Goal: Information Seeking & Learning: Understand process/instructions

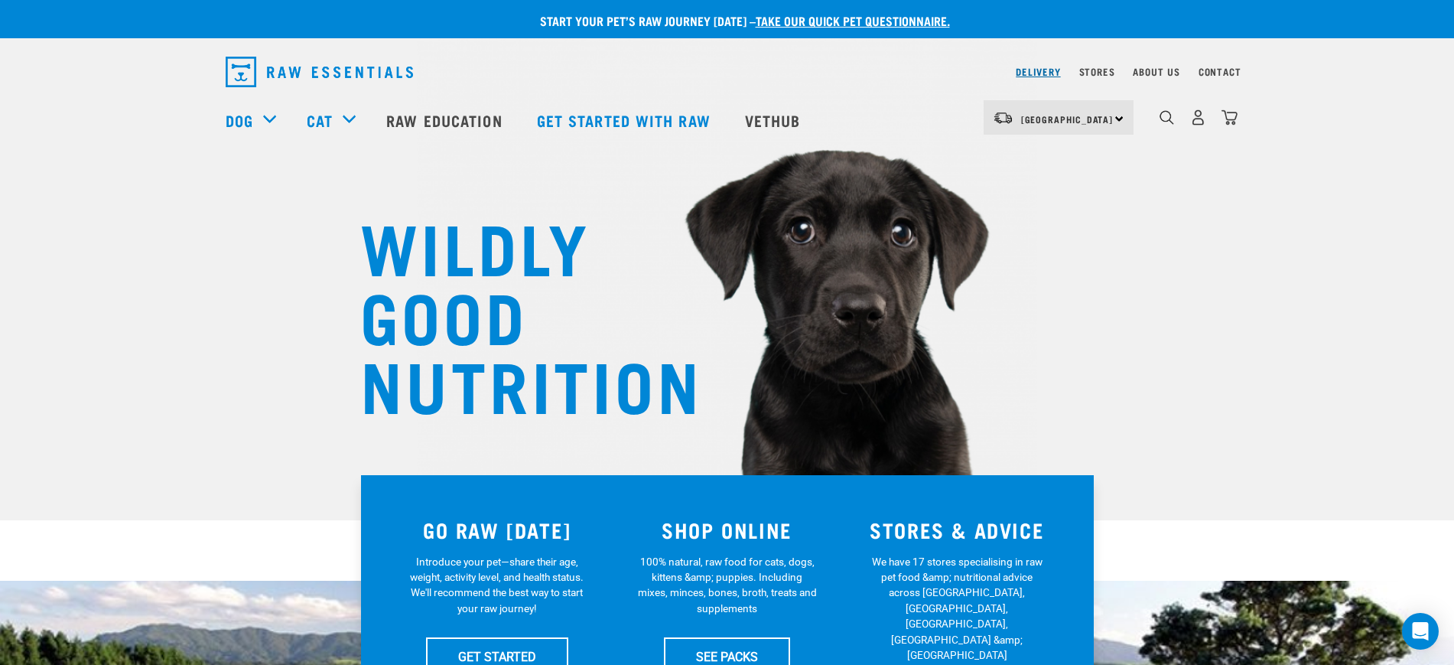
click at [1037, 70] on link "Delivery" at bounding box center [1038, 71] width 44 height 5
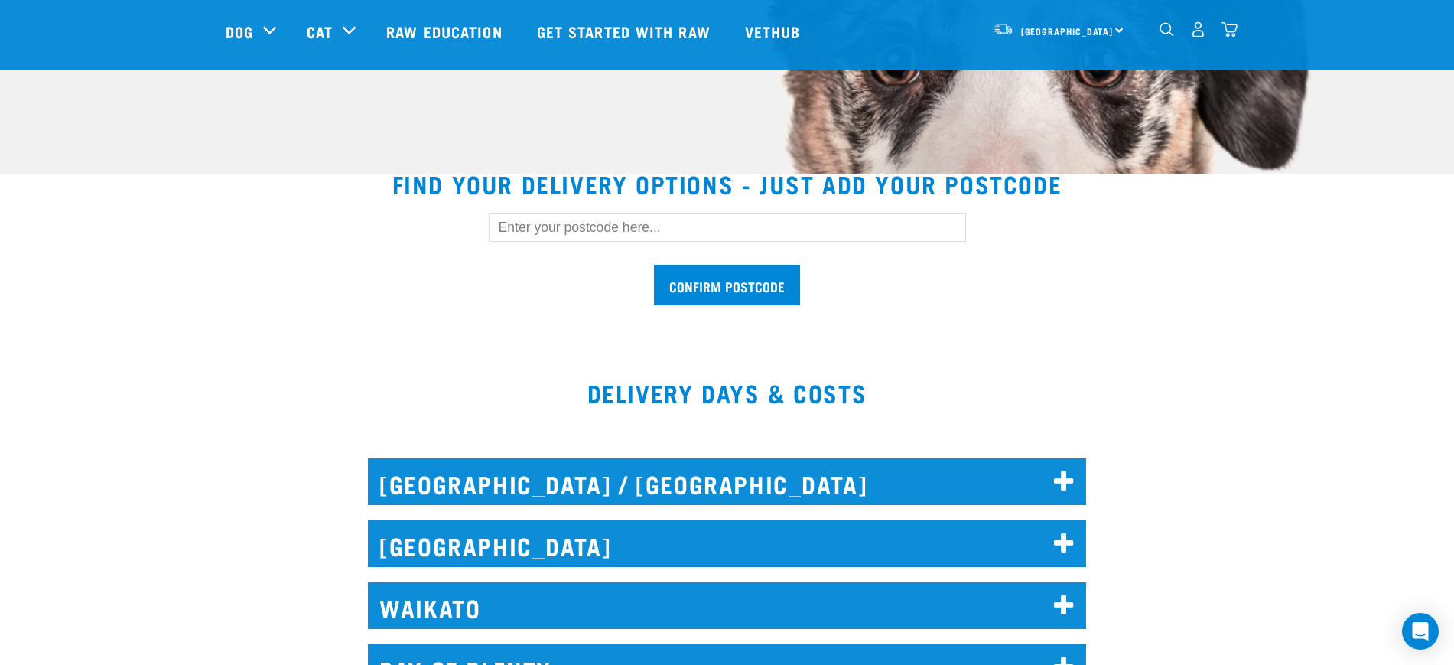
scroll to position [382, 0]
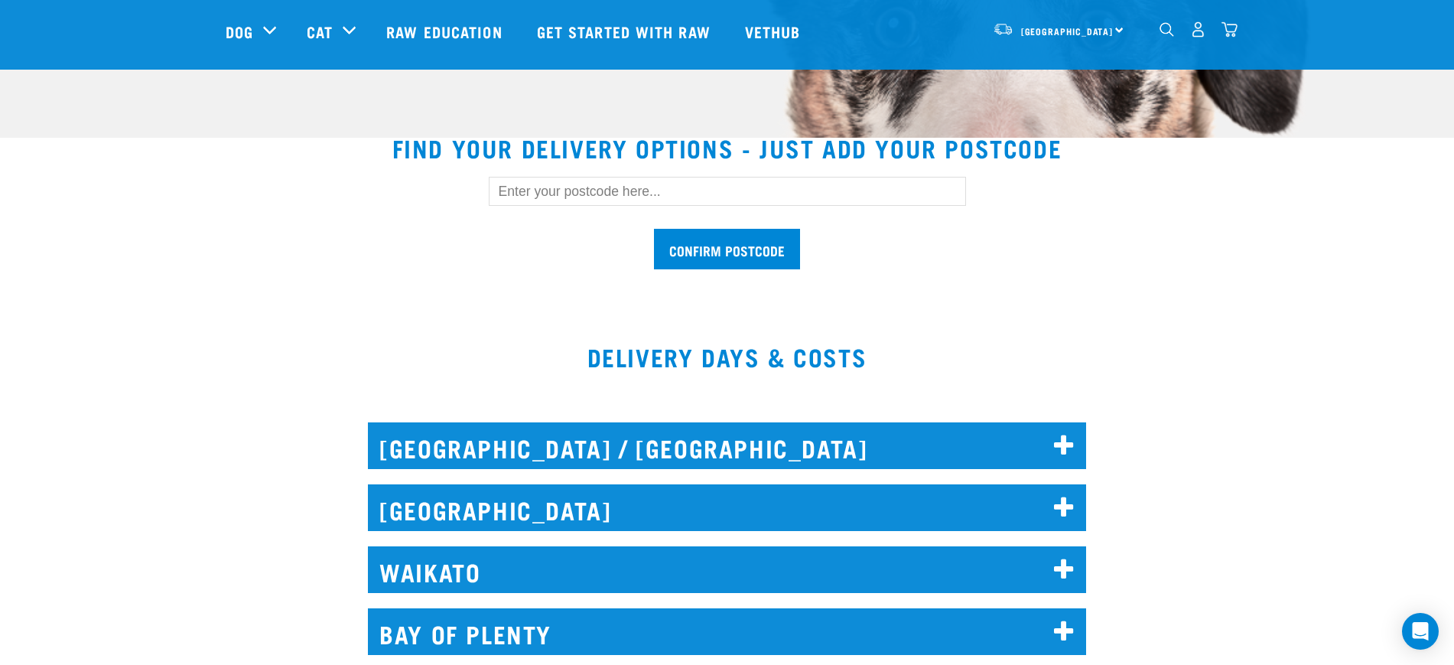
click at [538, 181] on input "text" at bounding box center [727, 191] width 477 height 29
type input "1025"
click at [654, 229] on input "Confirm postcode" at bounding box center [727, 249] width 146 height 41
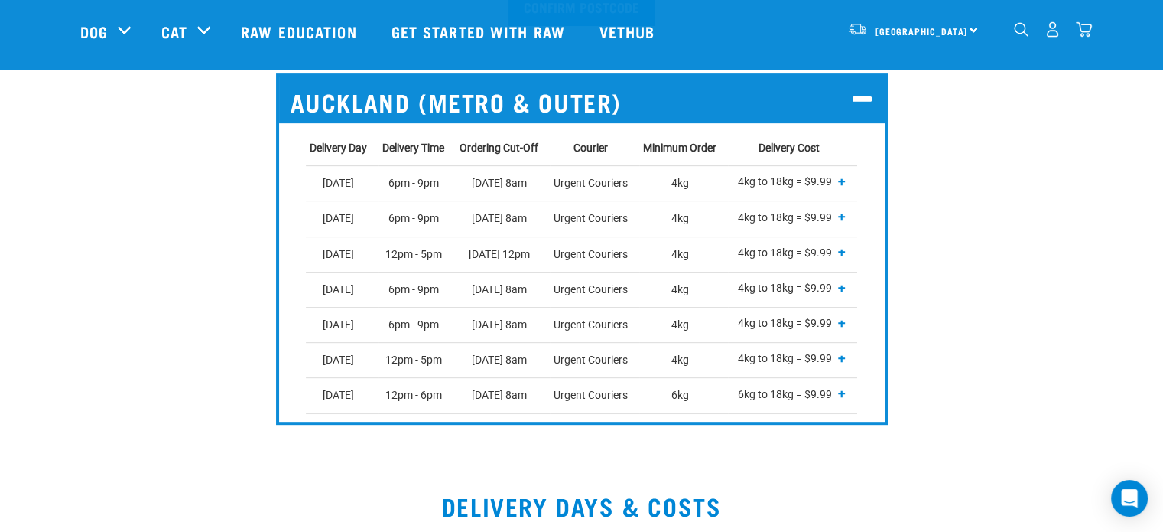
scroll to position [535, 0]
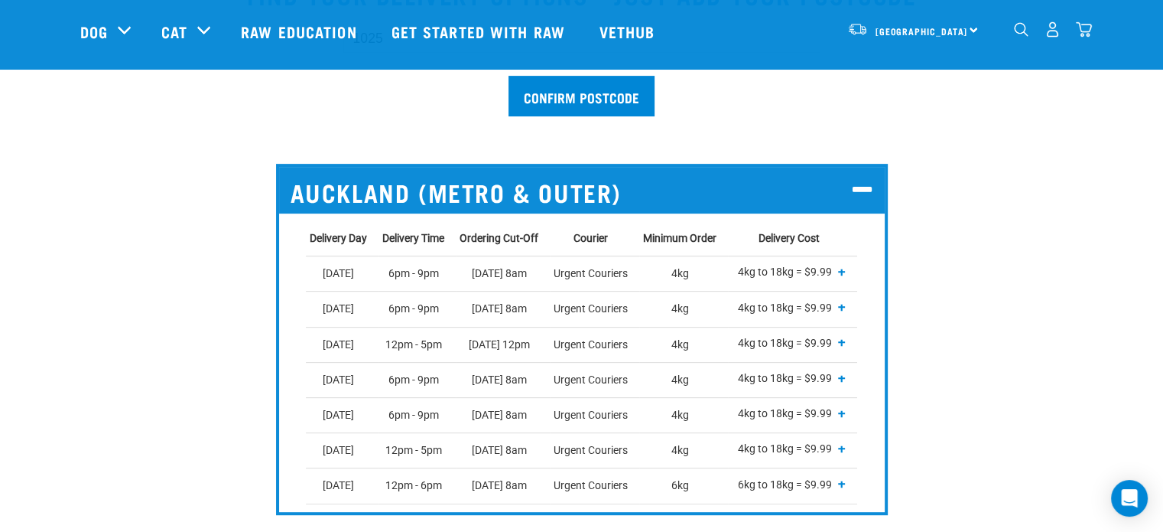
click at [844, 268] on span "+" at bounding box center [842, 271] width 8 height 15
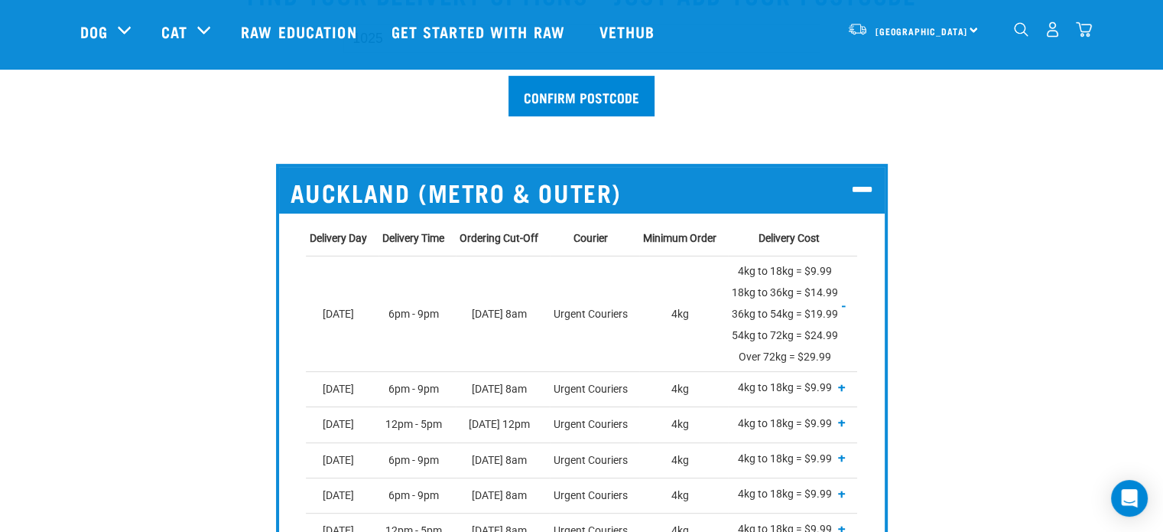
click at [845, 307] on span "-" at bounding box center [844, 305] width 4 height 15
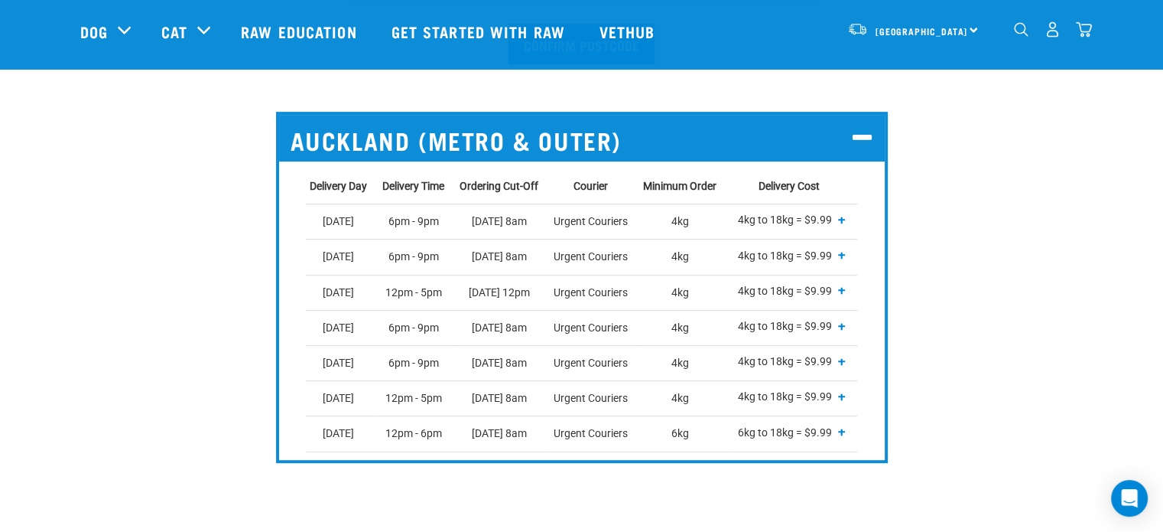
scroll to position [612, 0]
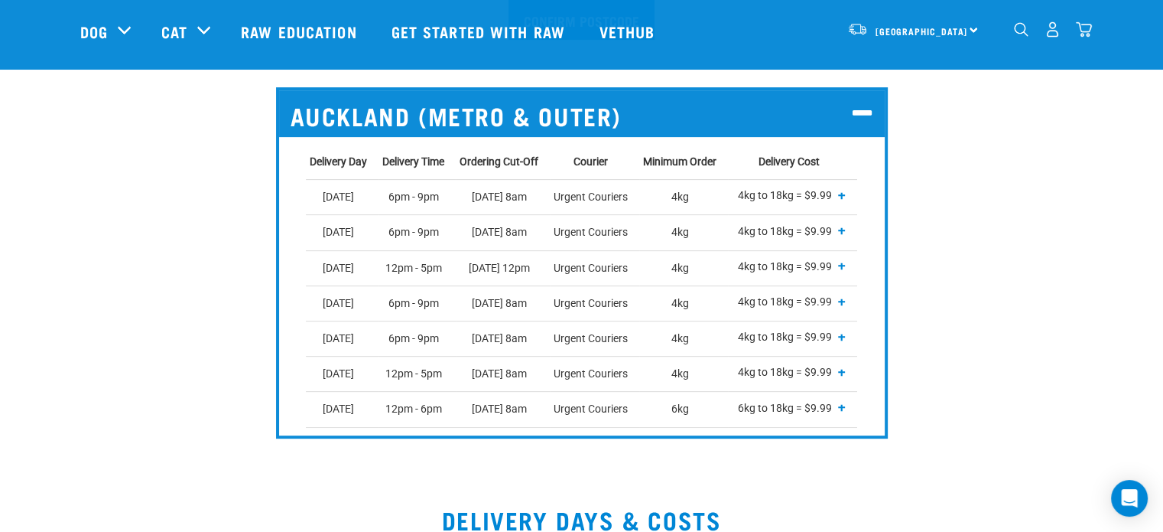
click at [532, 108] on h2 "Auckland (Metro & Outer)" at bounding box center [582, 113] width 606 height 47
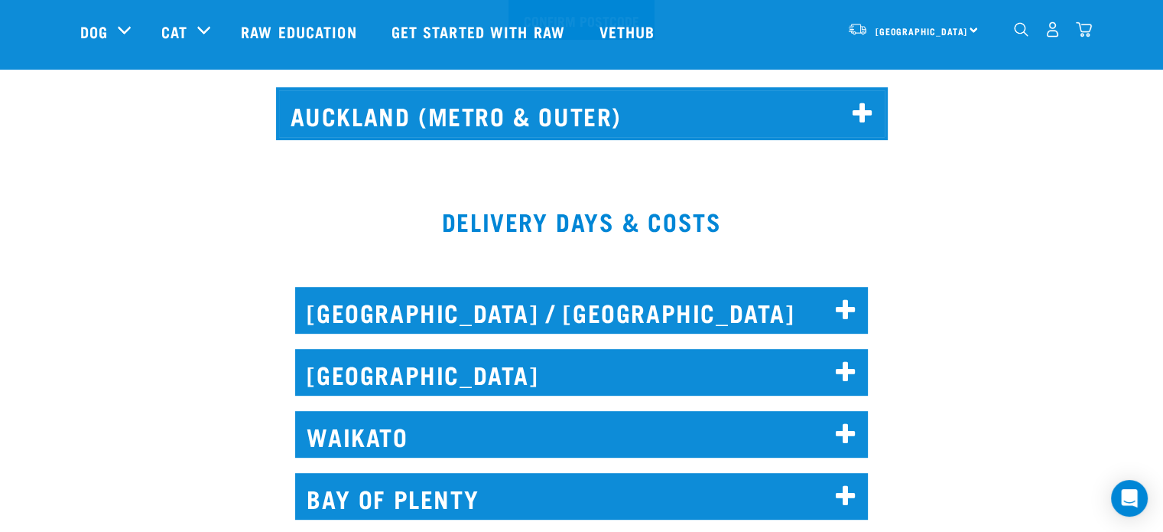
click at [415, 377] on h2 "AUCKLAND" at bounding box center [581, 372] width 573 height 47
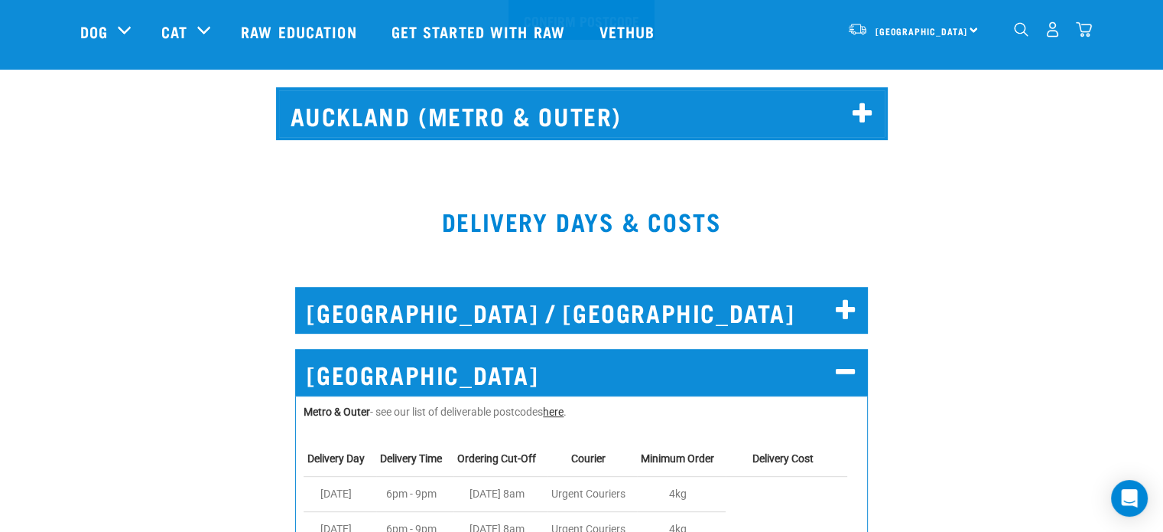
click at [560, 410] on link "here" at bounding box center [553, 411] width 21 height 12
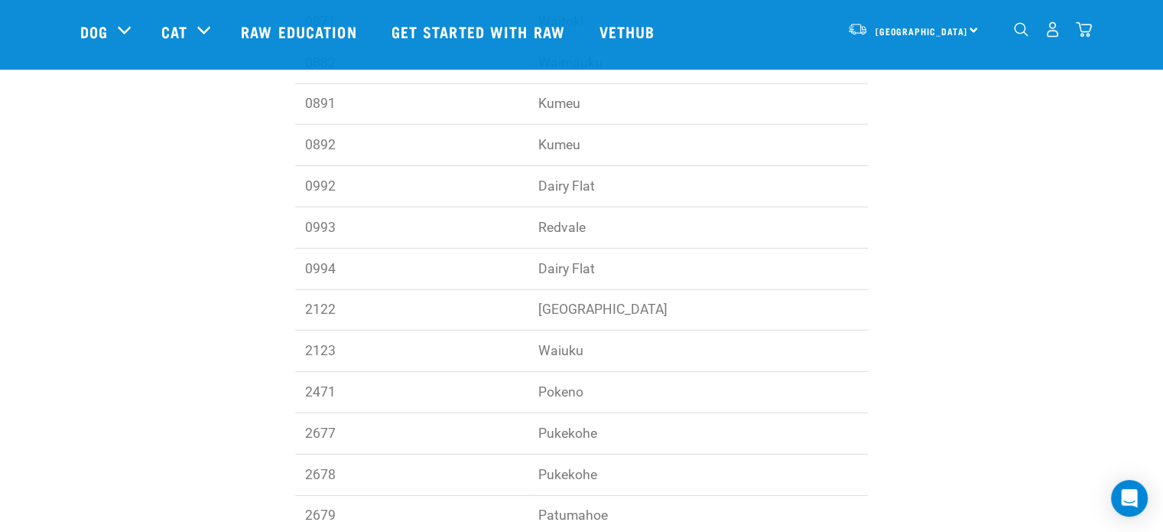
scroll to position [3748, 0]
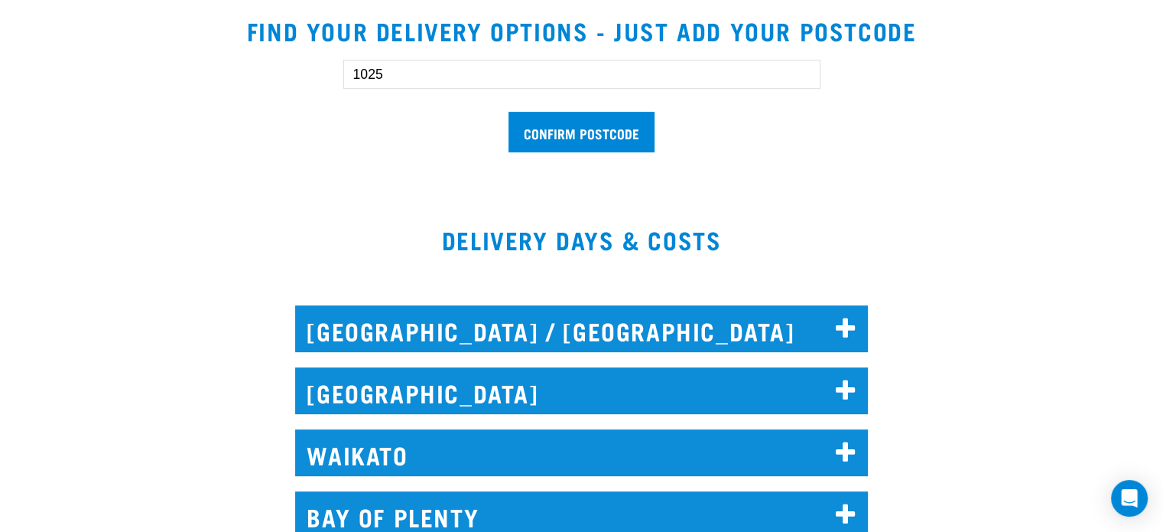
drag, startPoint x: 392, startPoint y: 68, endPoint x: 314, endPoint y: 64, distance: 78.1
click at [305, 76] on div "1025 Confirm postcode" at bounding box center [582, 98] width 1052 height 126
click at [509, 112] on input "Confirm postcode" at bounding box center [582, 132] width 146 height 41
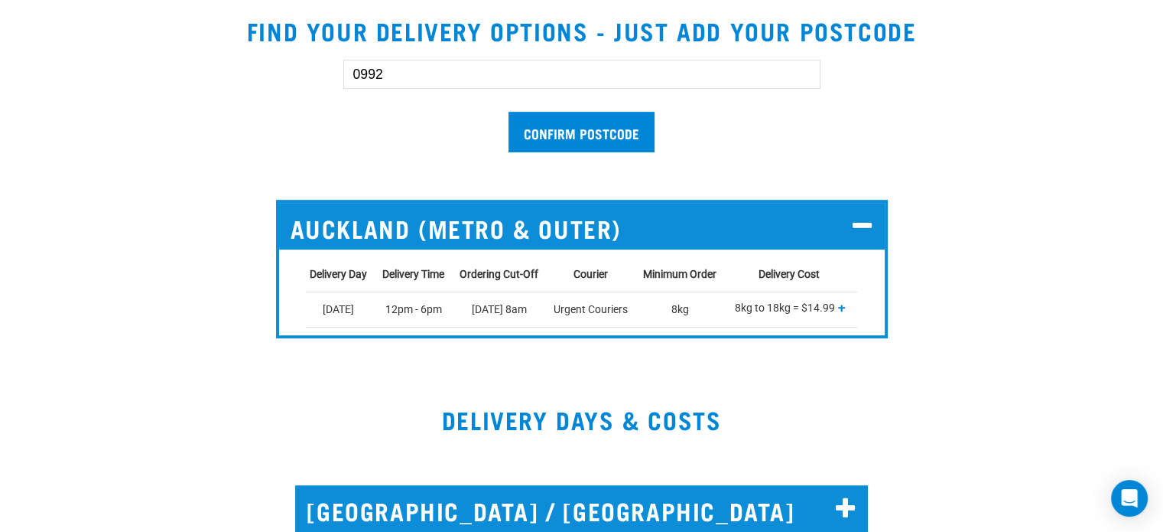
click at [864, 226] on icon at bounding box center [863, 226] width 21 height 24
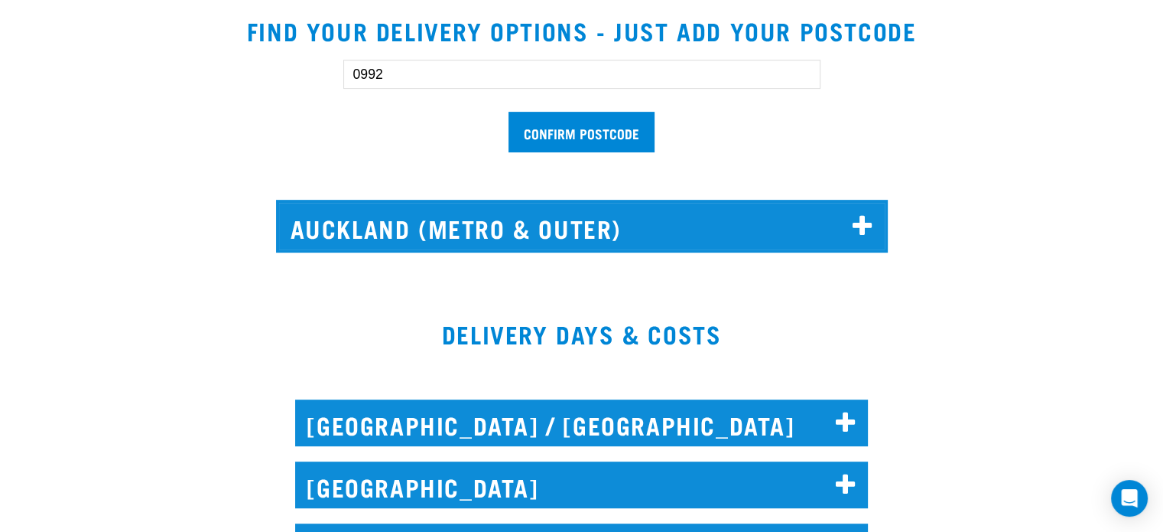
click at [864, 226] on icon at bounding box center [863, 226] width 21 height 24
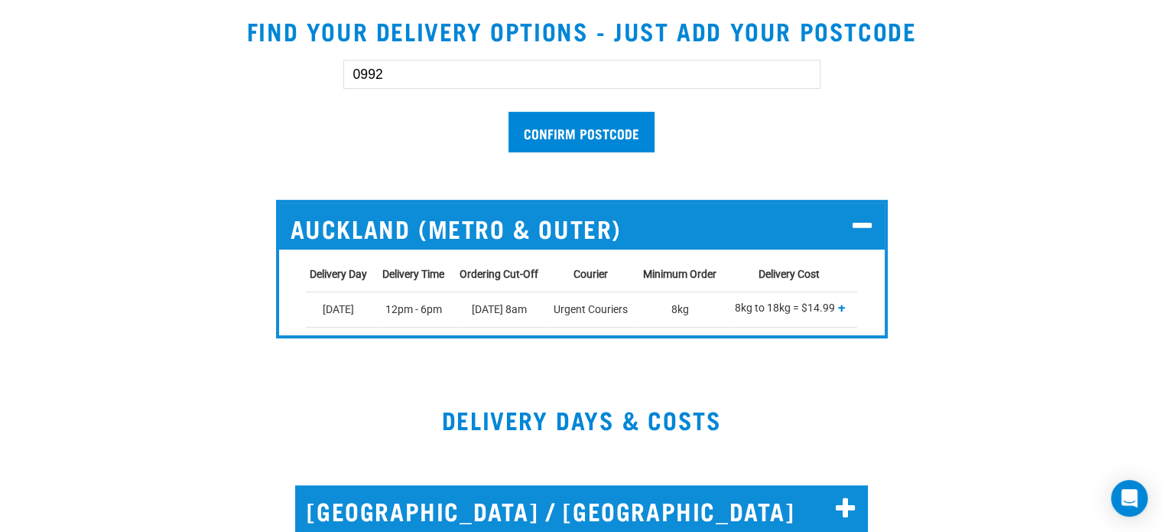
click at [864, 226] on icon at bounding box center [863, 226] width 21 height 24
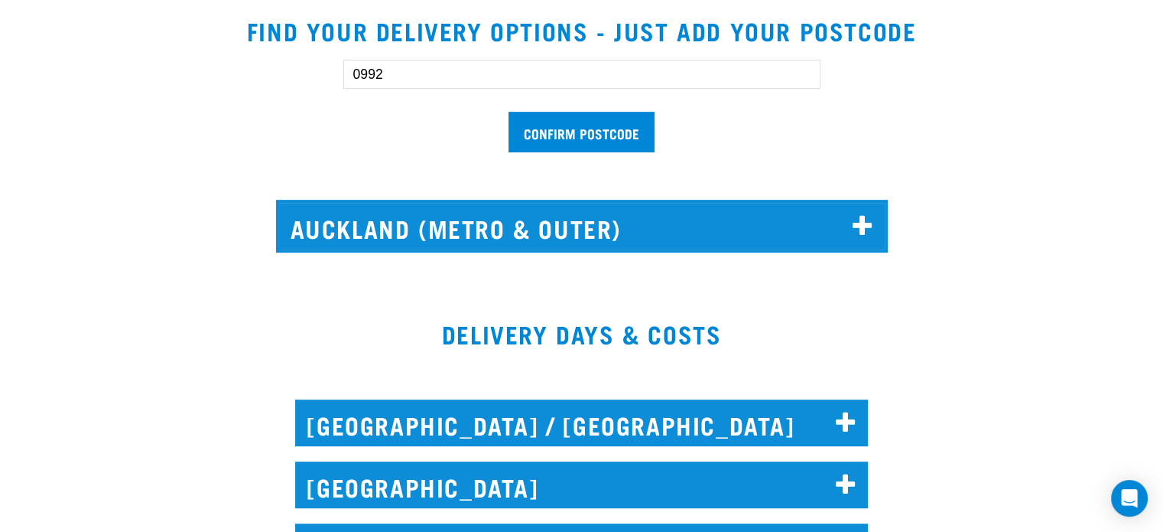
click at [847, 228] on h2 "Auckland (Metro & Outer)" at bounding box center [582, 226] width 606 height 47
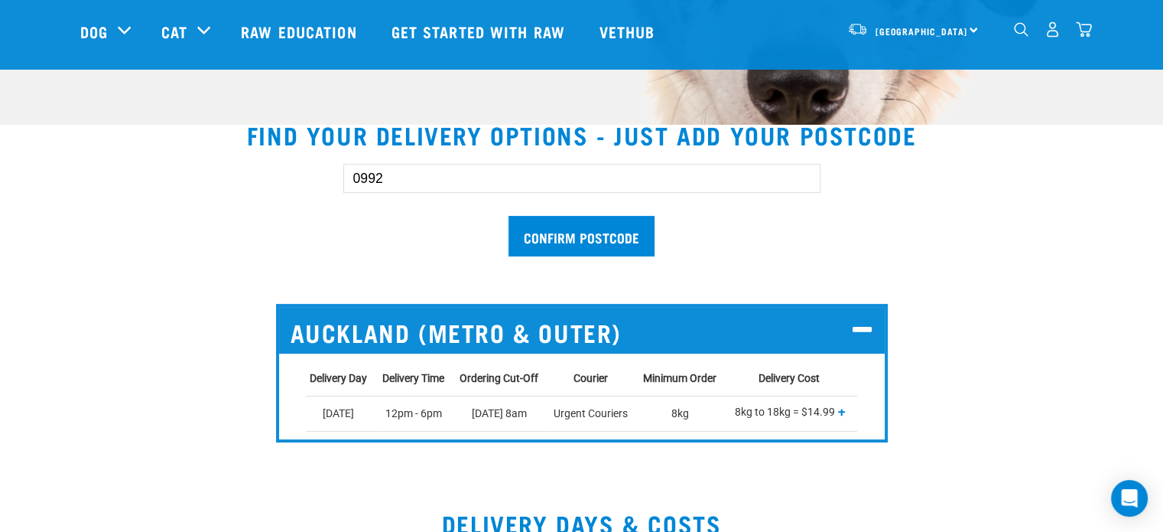
scroll to position [229, 0]
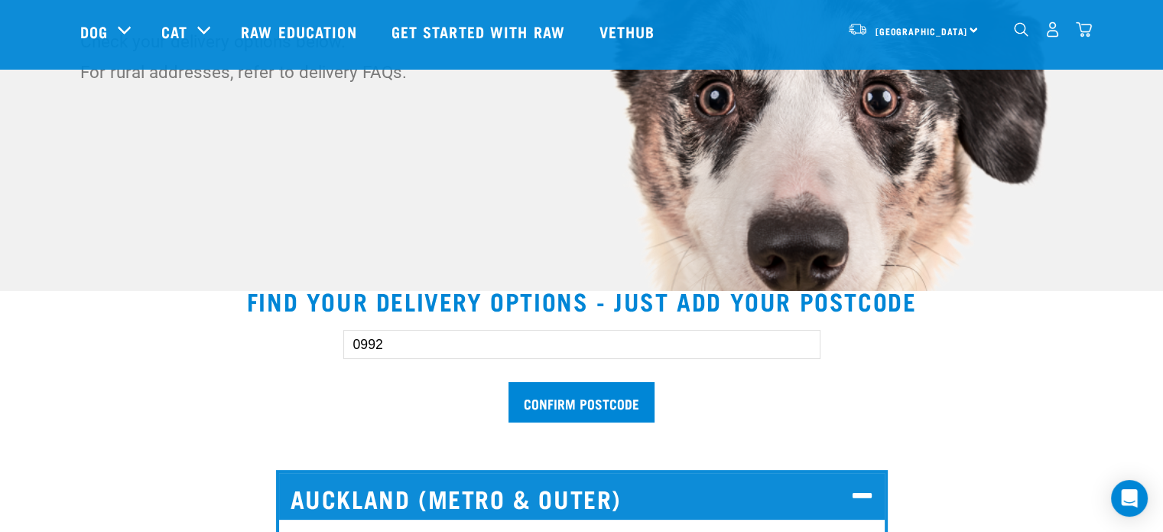
drag, startPoint x: 395, startPoint y: 343, endPoint x: 236, endPoint y: 337, distance: 159.2
click at [236, 337] on div "0992 Confirm postcode" at bounding box center [582, 368] width 1052 height 126
type input "2025"
click at [509, 382] on input "Confirm postcode" at bounding box center [582, 402] width 146 height 41
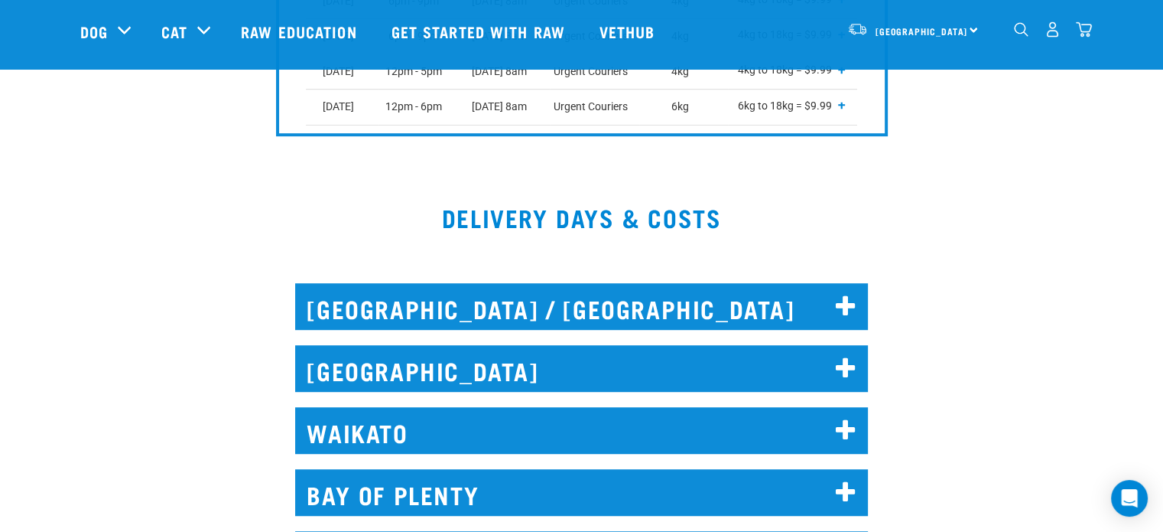
scroll to position [918, 0]
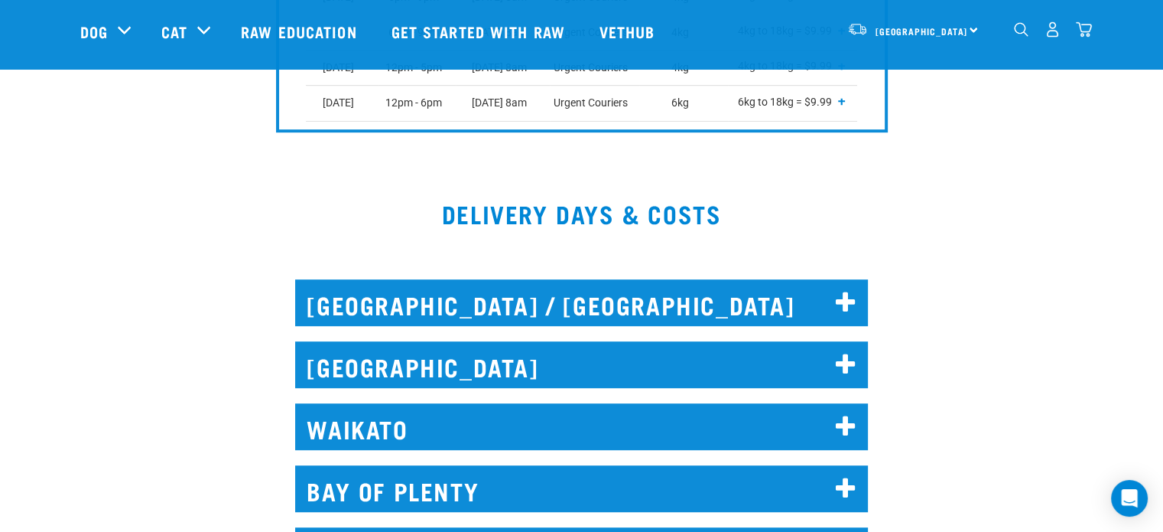
click at [437, 368] on h2 "AUCKLAND" at bounding box center [581, 364] width 573 height 47
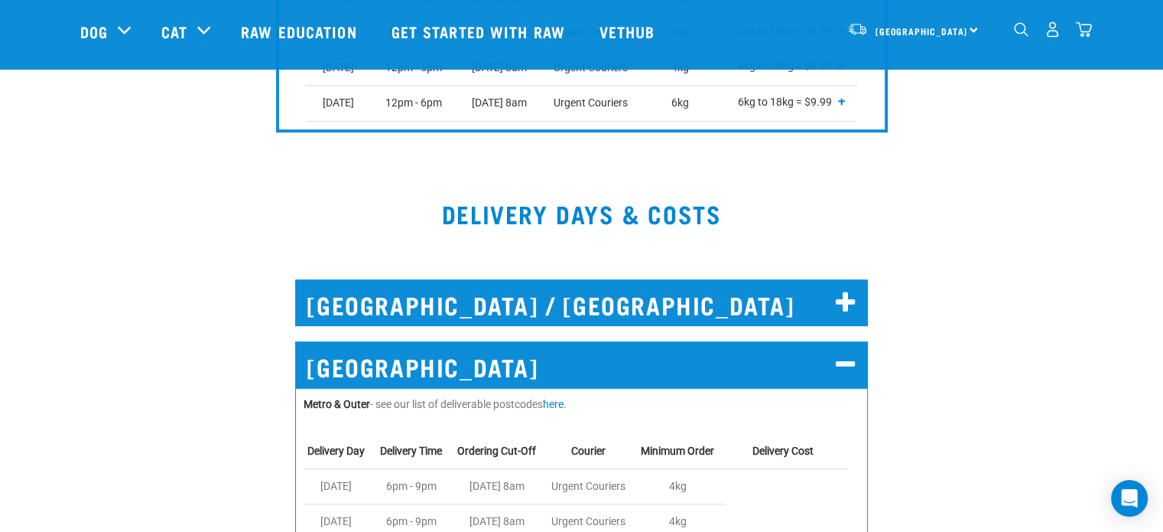
click at [437, 368] on h2 "AUCKLAND" at bounding box center [581, 364] width 573 height 47
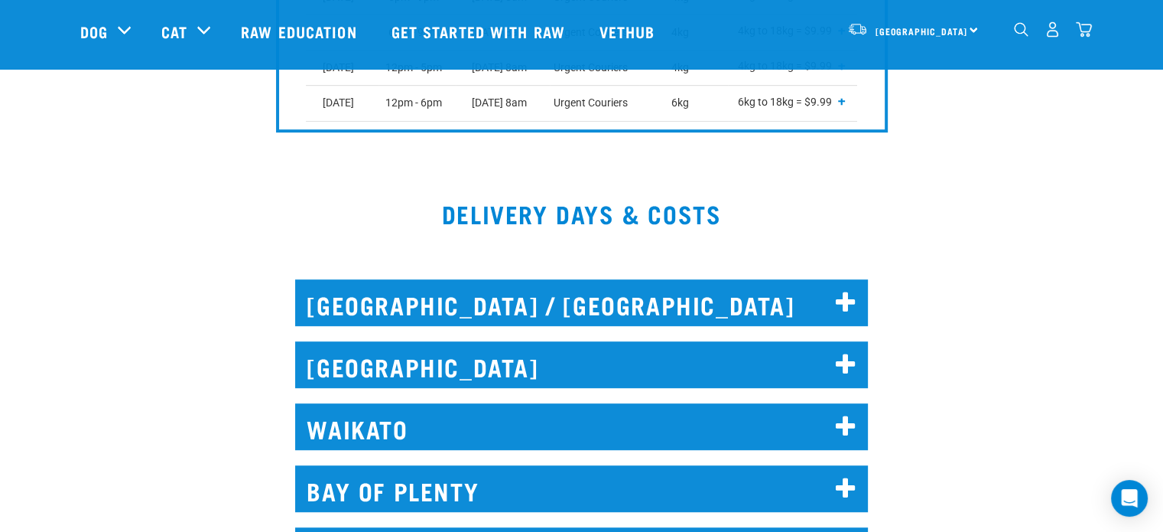
click at [501, 313] on h2 "NORTH AUCKLAND / WHANGAREI" at bounding box center [581, 302] width 573 height 47
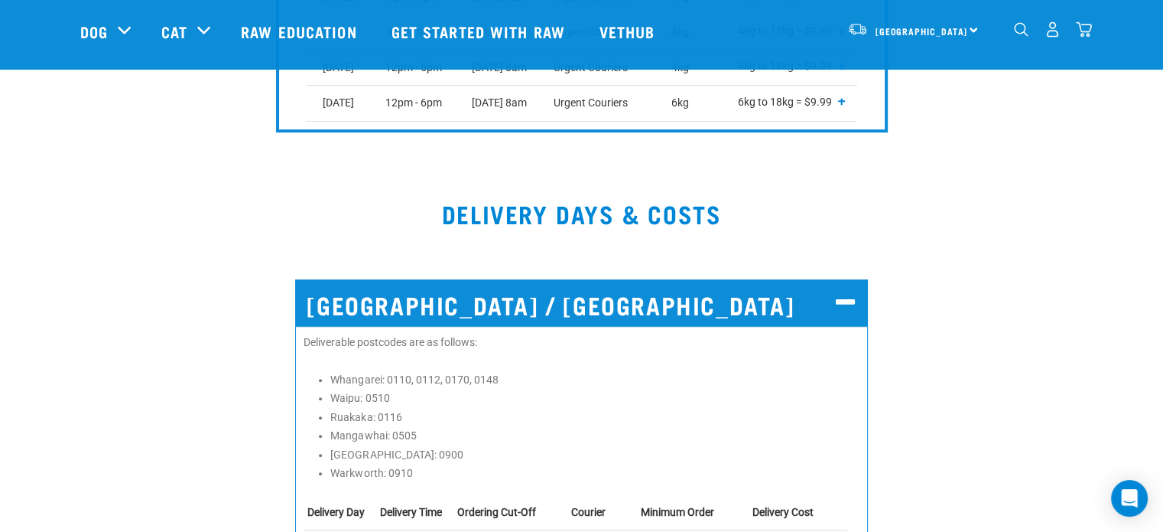
click at [501, 313] on h2 "NORTH AUCKLAND / WHANGAREI" at bounding box center [581, 302] width 573 height 47
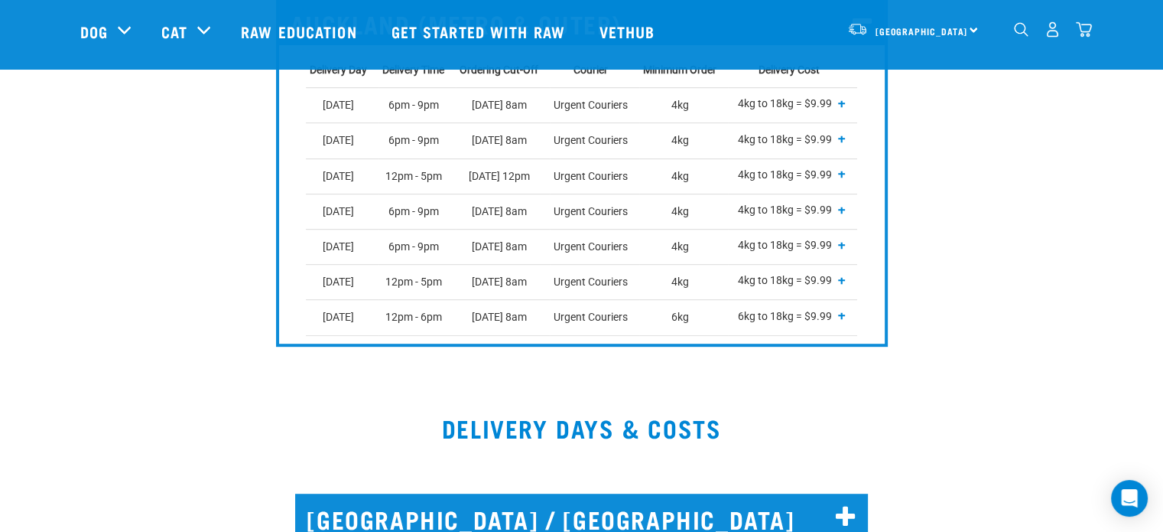
scroll to position [612, 0]
